Goal: Information Seeking & Learning: Learn about a topic

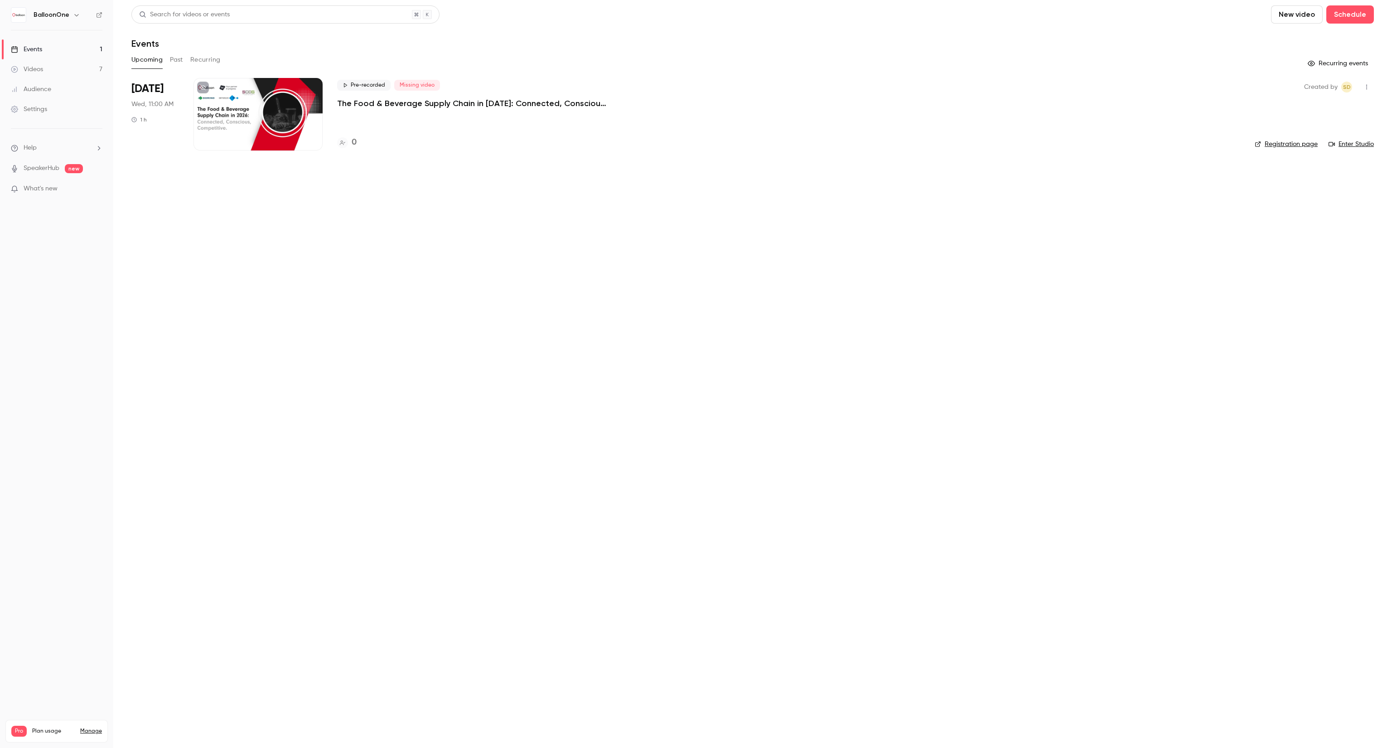
click at [41, 63] on link "Videos 7" at bounding box center [56, 69] width 113 height 20
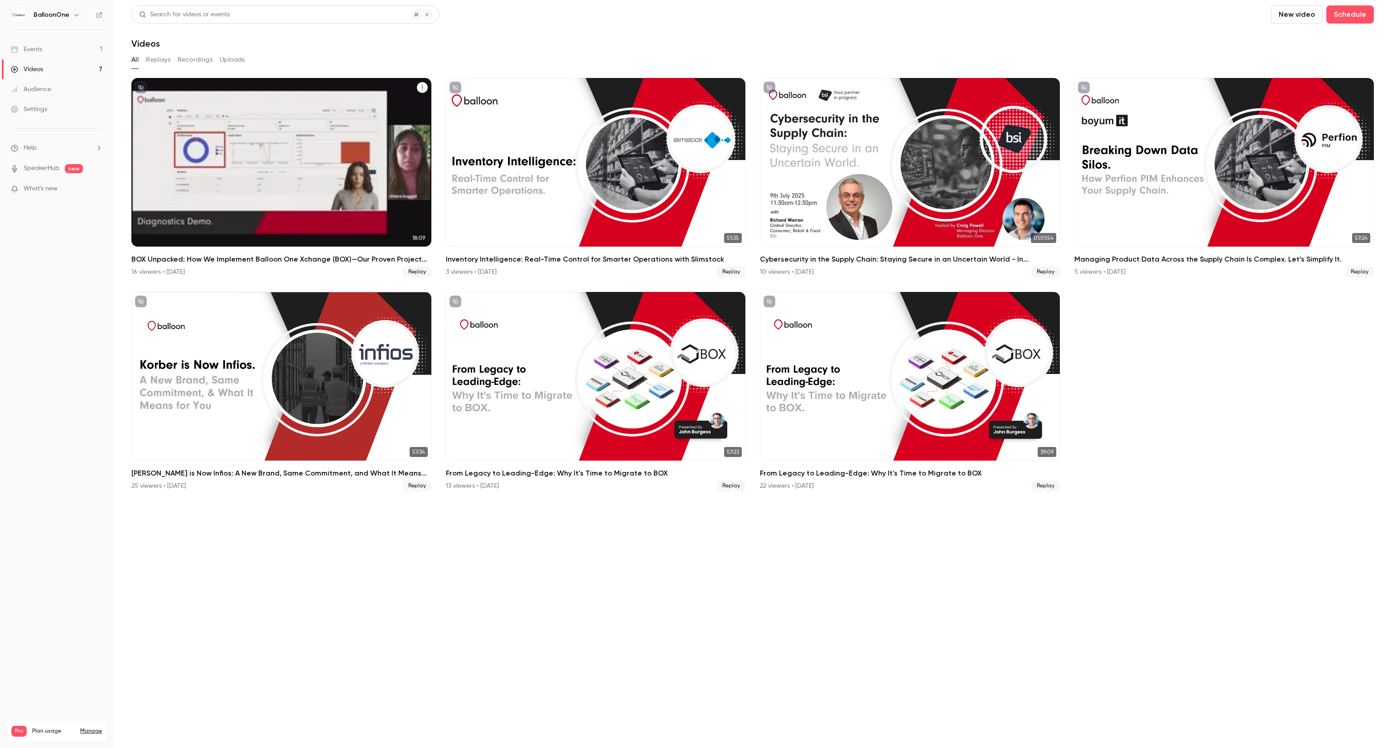
click at [180, 267] on div "16 viewers • [DATE]" at bounding box center [157, 271] width 53 height 9
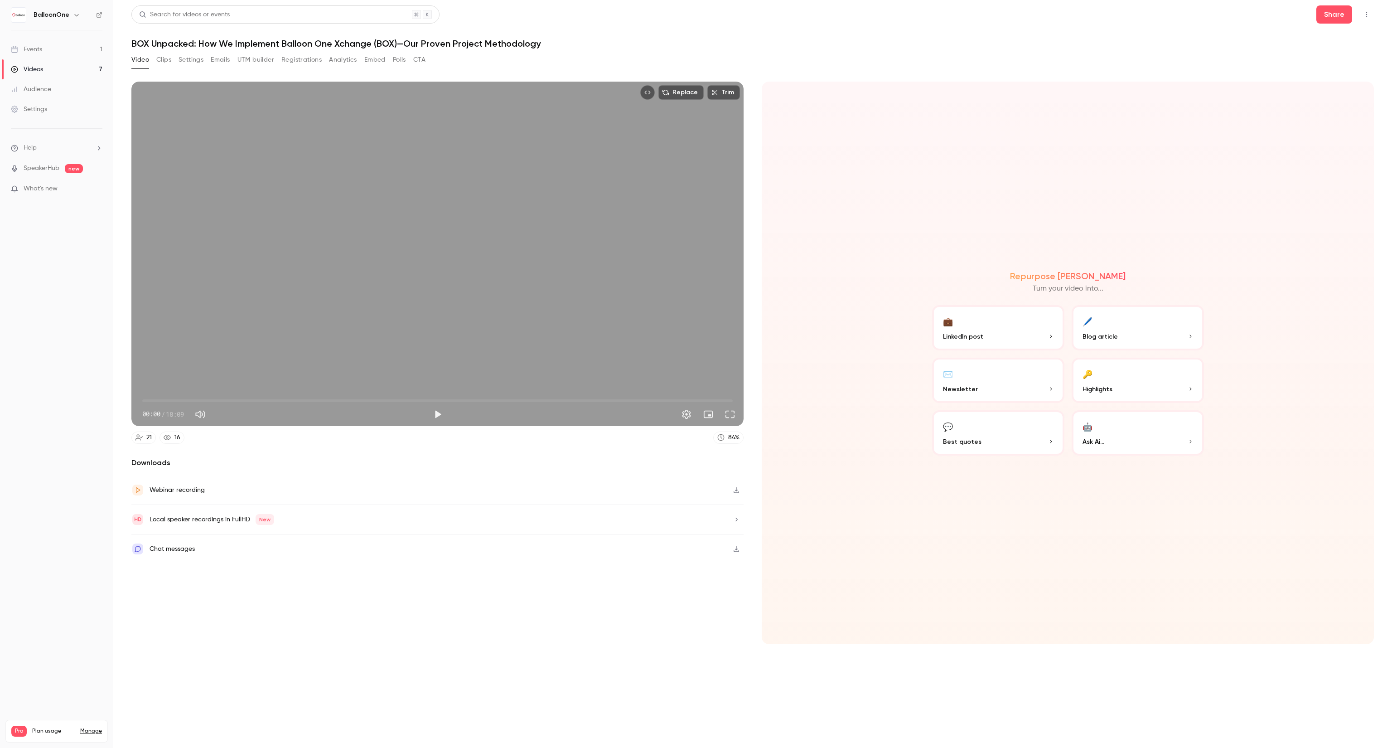
click at [307, 61] on button "Registrations" at bounding box center [301, 60] width 40 height 15
